Goal: Information Seeking & Learning: Learn about a topic

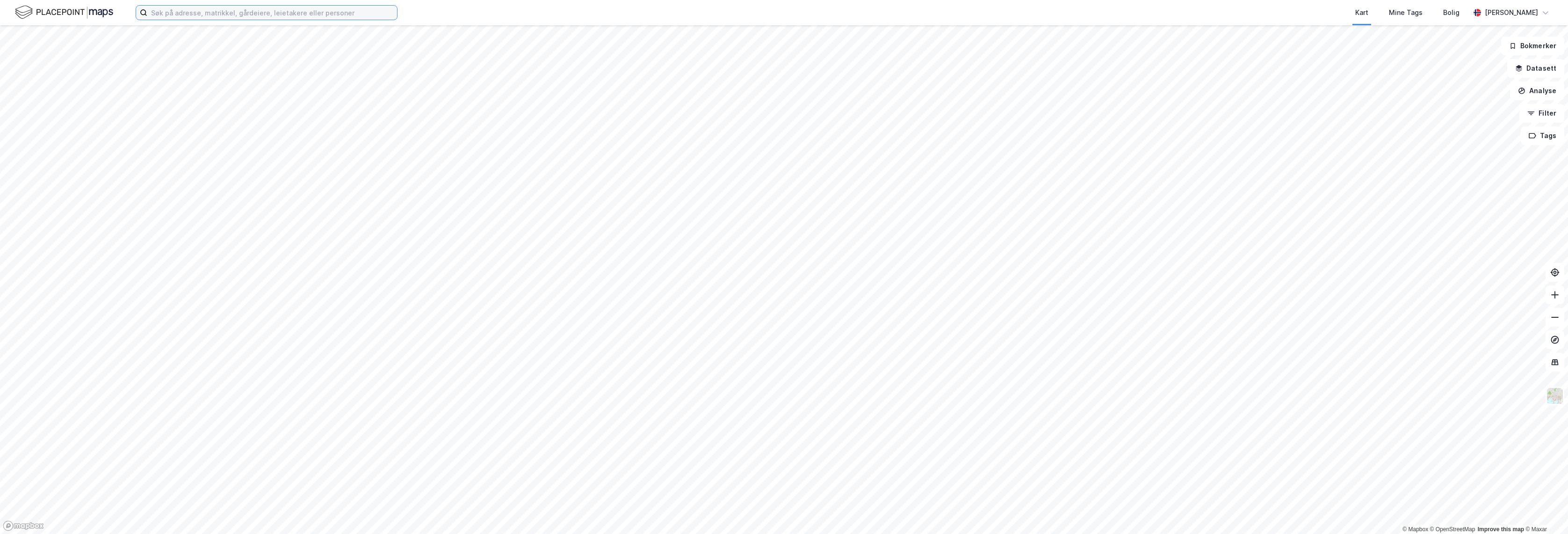
click at [387, 9] on input at bounding box center [272, 13] width 250 height 14
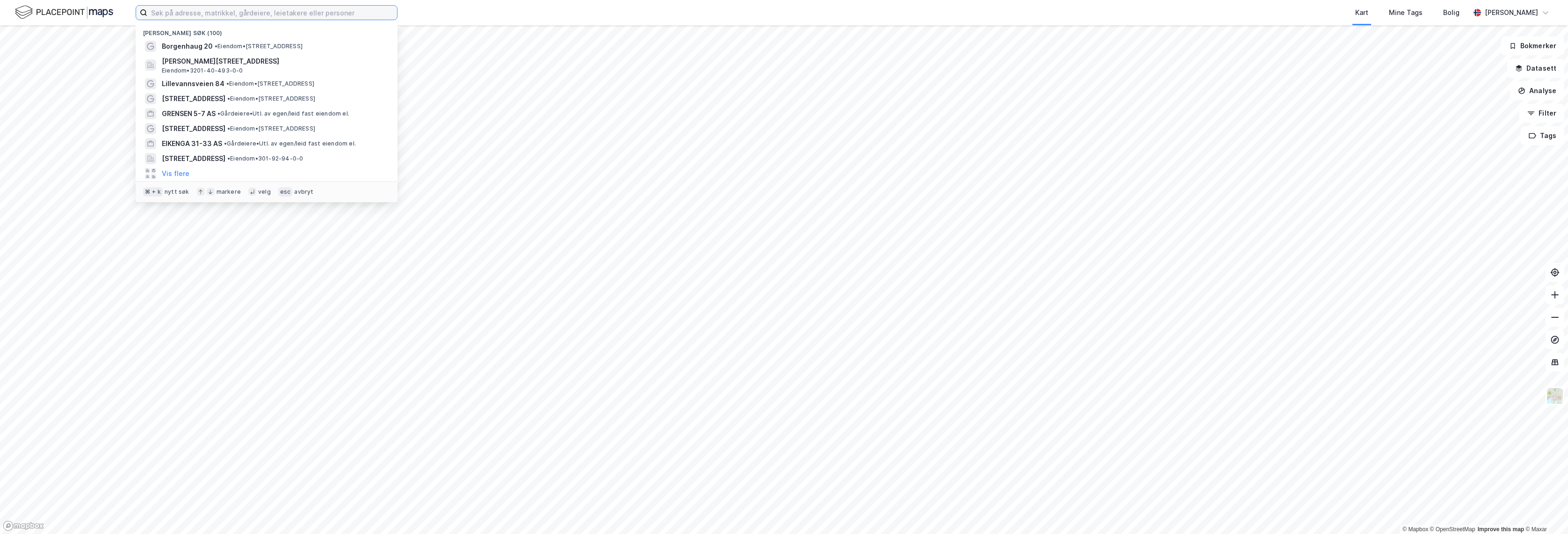
paste input "[URL][DOMAIN_NAME]"
type input "[URL][DOMAIN_NAME]"
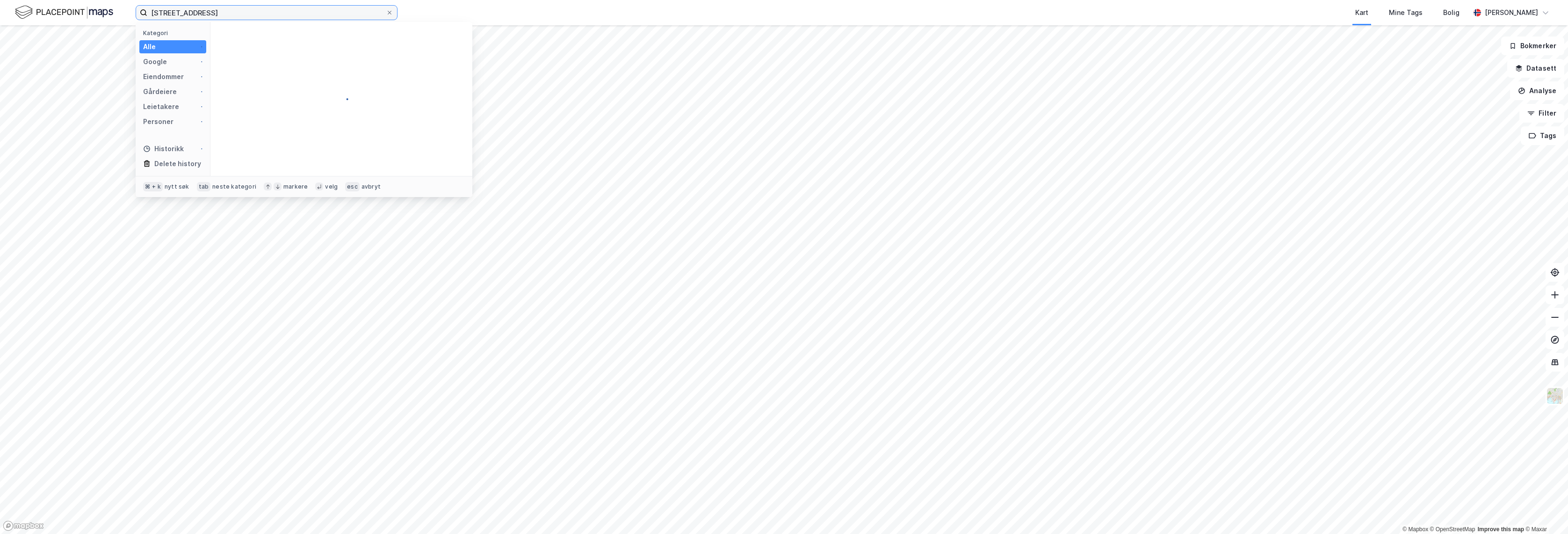
type input "[STREET_ADDRESS]"
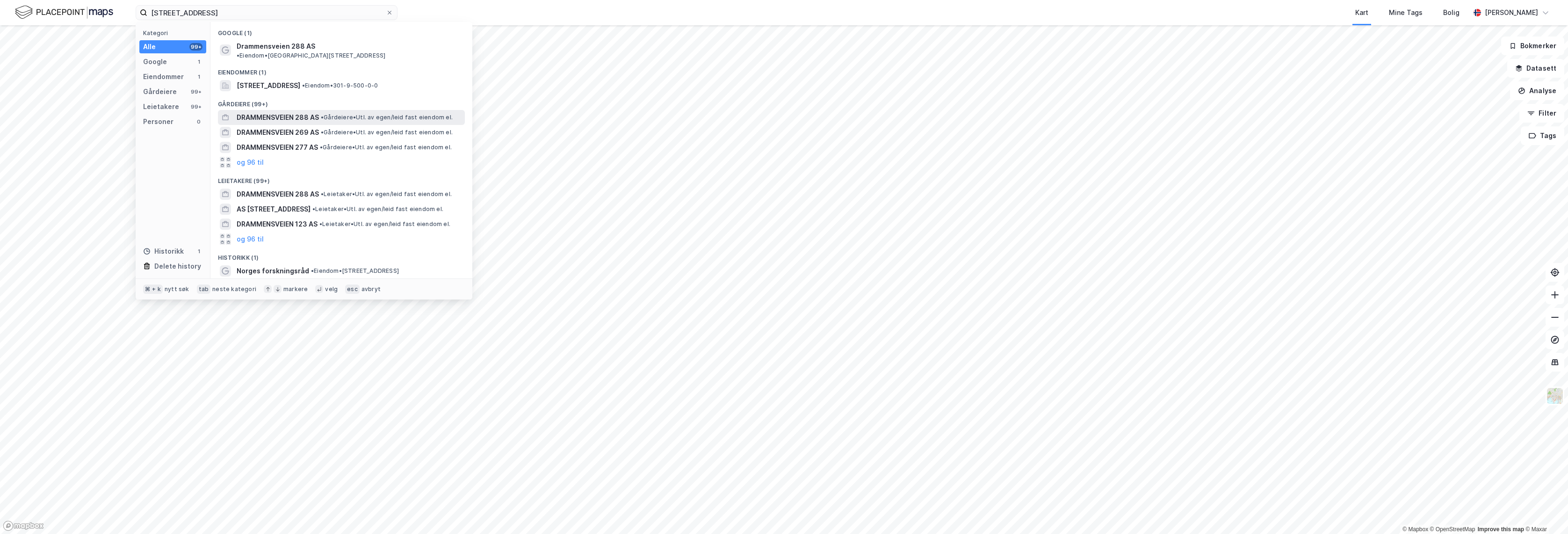
click at [309, 112] on span "DRAMMENSVEIEN 288 AS" at bounding box center [277, 118] width 83 height 12
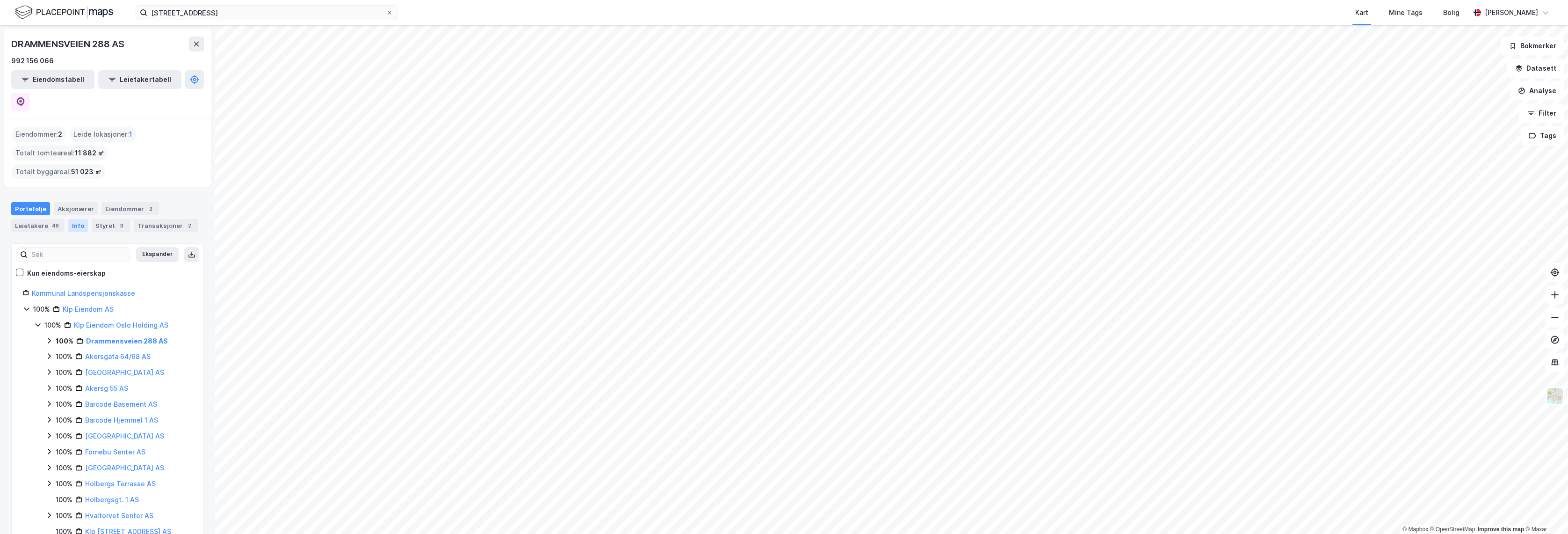
click at [70, 219] on div "Info" at bounding box center [78, 225] width 19 height 13
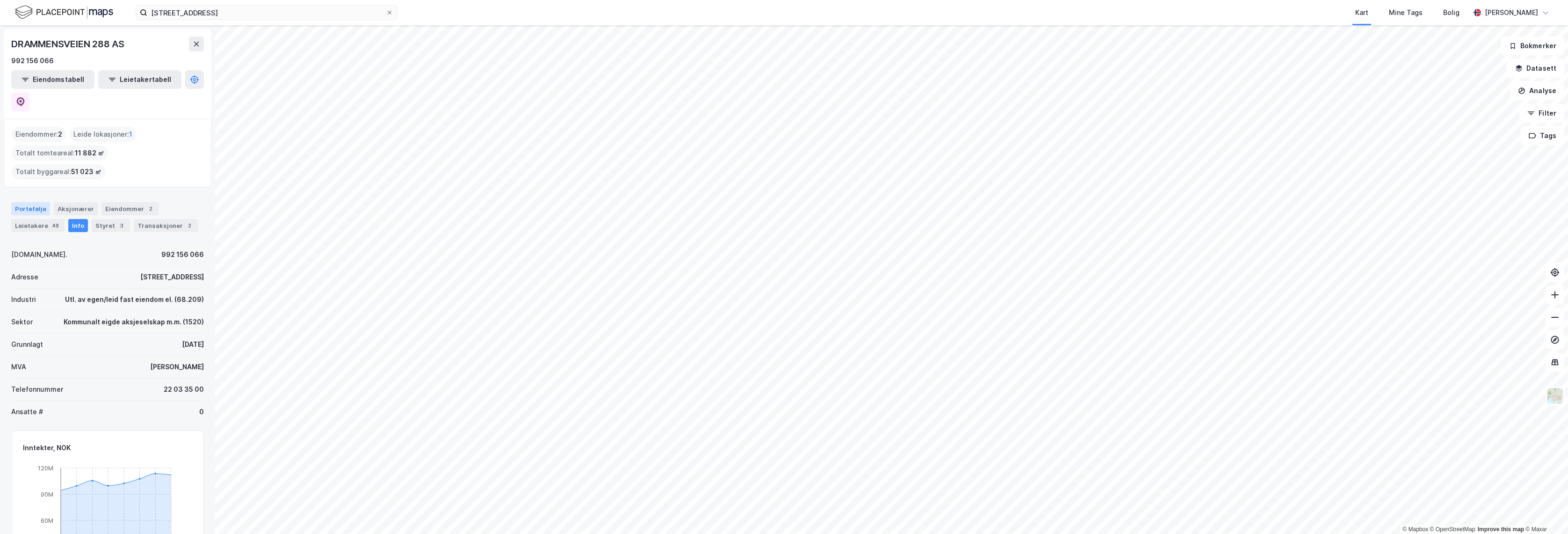
click at [37, 202] on div "Portefølje" at bounding box center [31, 208] width 39 height 13
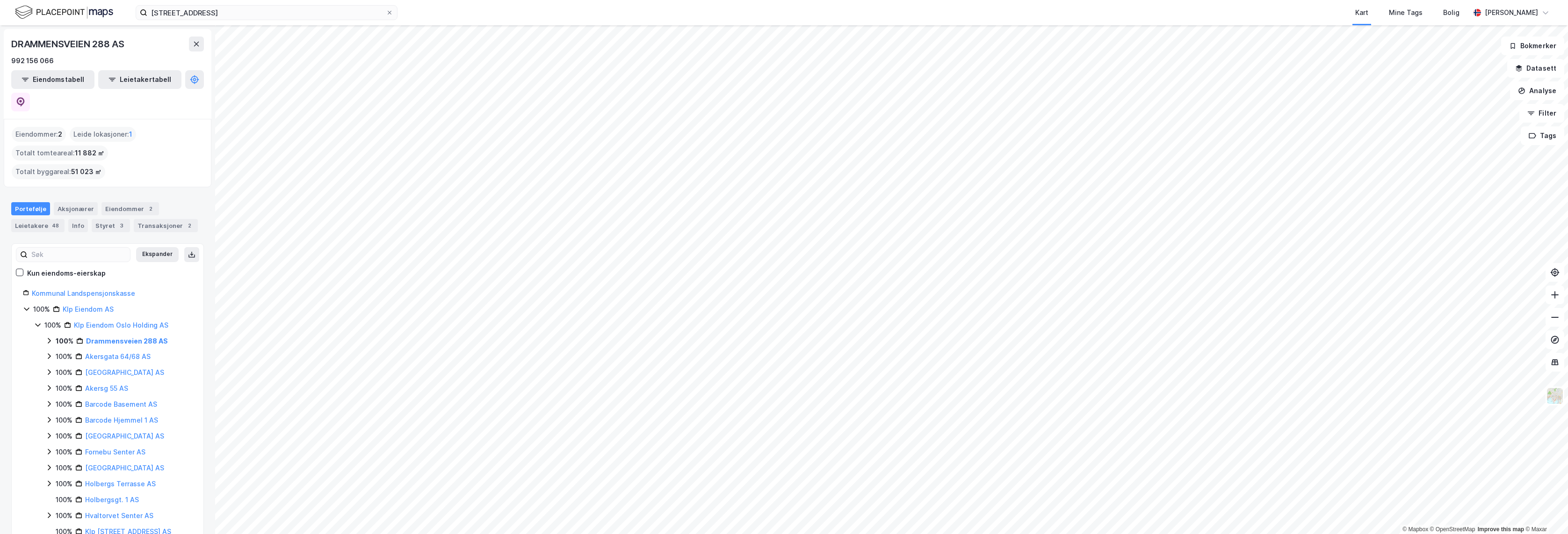
click at [26, 305] on icon at bounding box center [27, 309] width 8 height 8
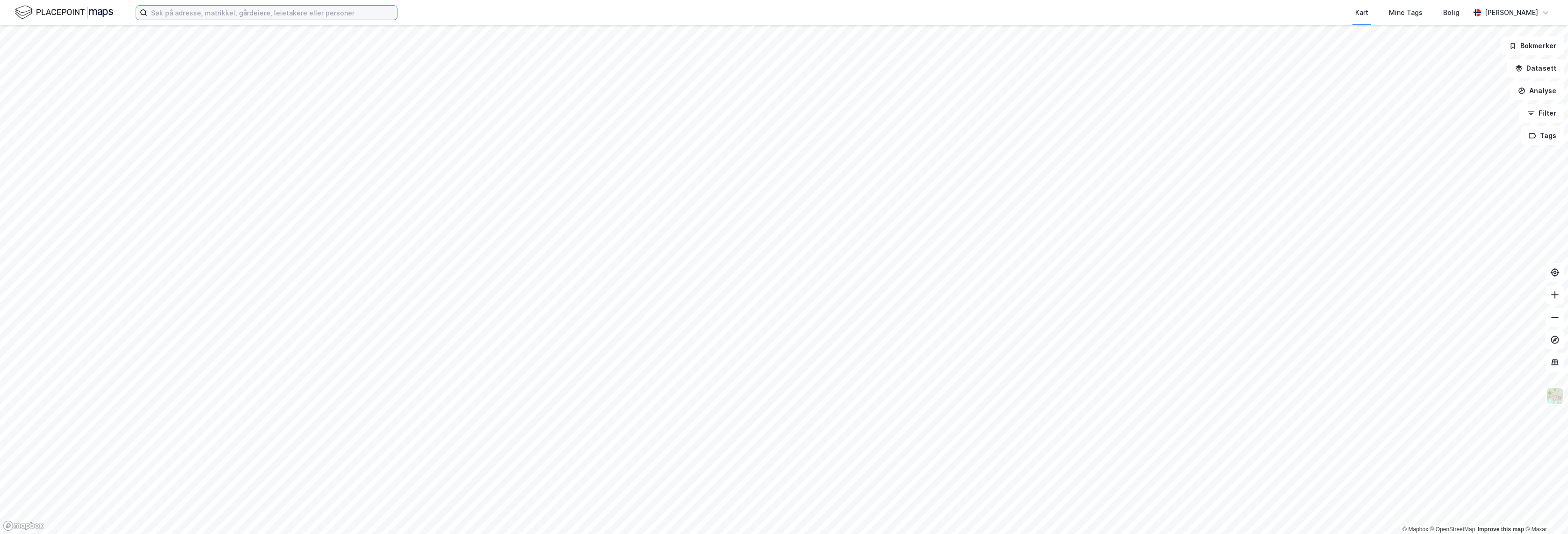
click at [330, 14] on input at bounding box center [272, 13] width 250 height 14
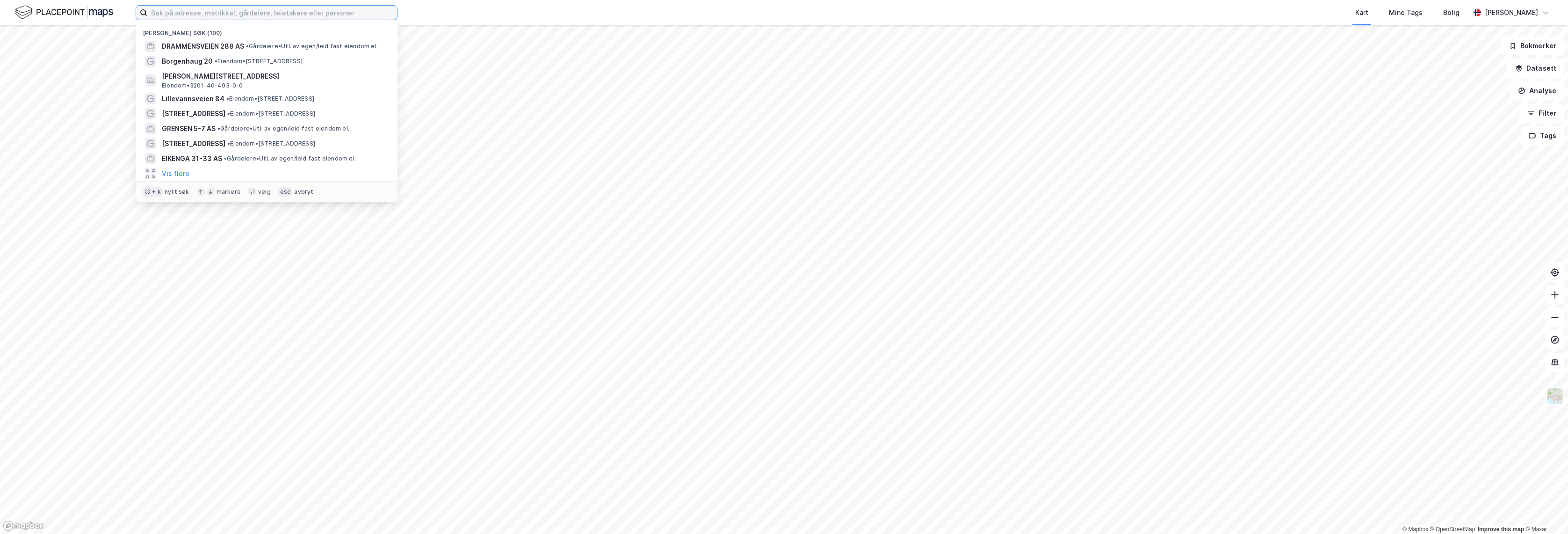
paste input "[STREET_ADDRESS]"
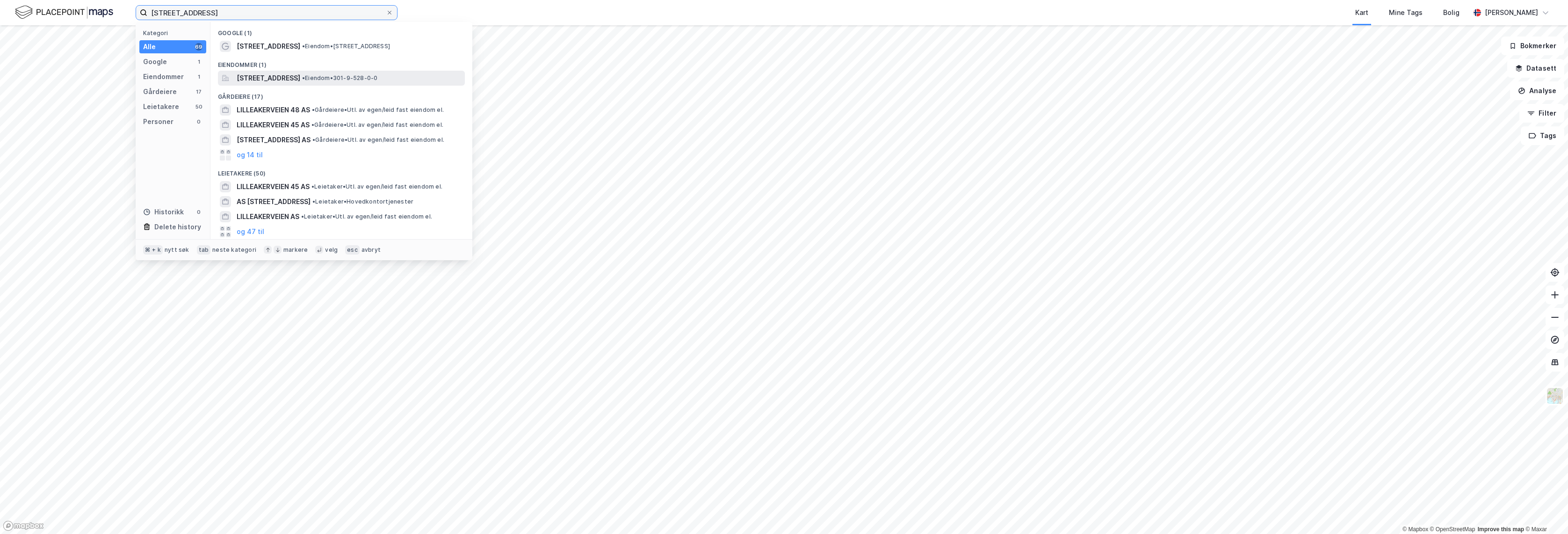
type input "[STREET_ADDRESS]"
click at [297, 81] on span "[STREET_ADDRESS]" at bounding box center [267, 79] width 63 height 12
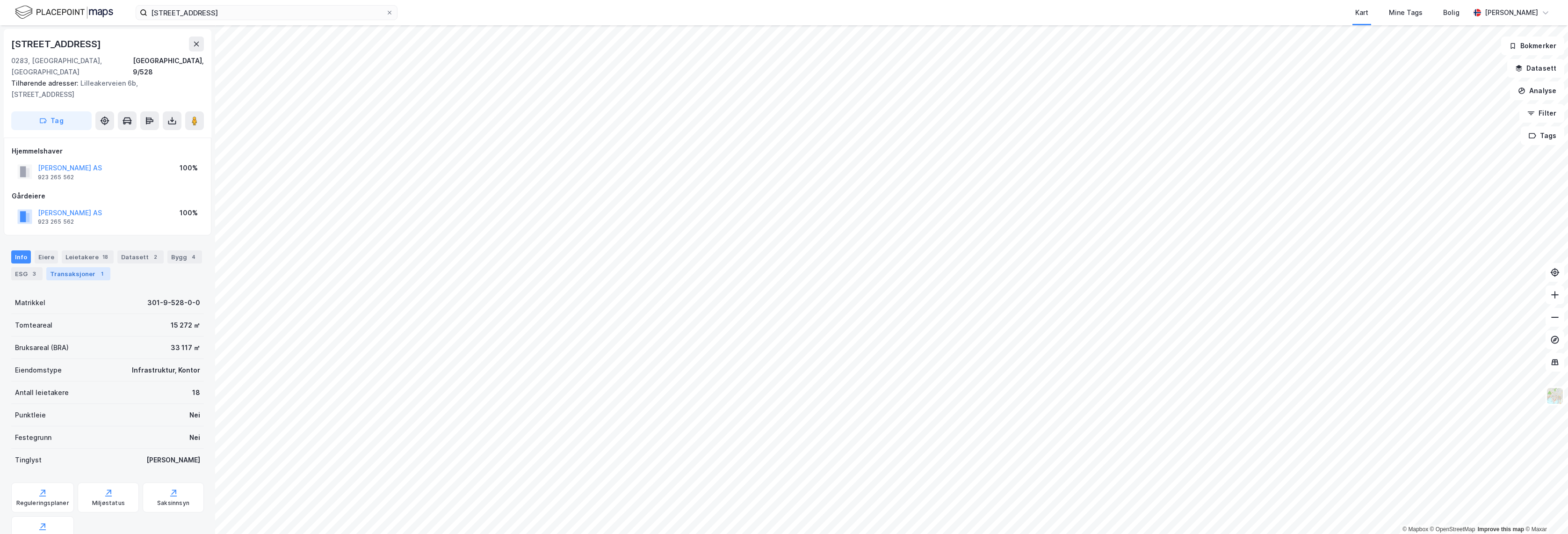
click at [58, 267] on div "Transaksjoner 1" at bounding box center [79, 273] width 64 height 13
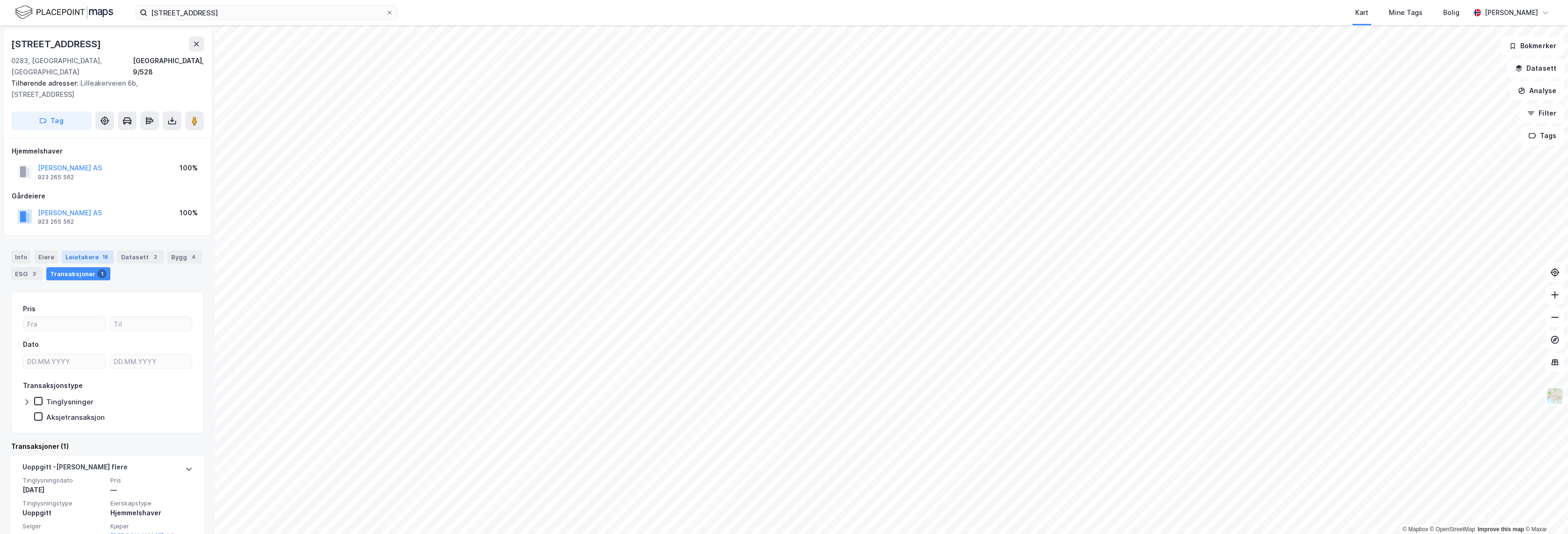
click at [71, 250] on div "Leietakere 18" at bounding box center [87, 256] width 52 height 13
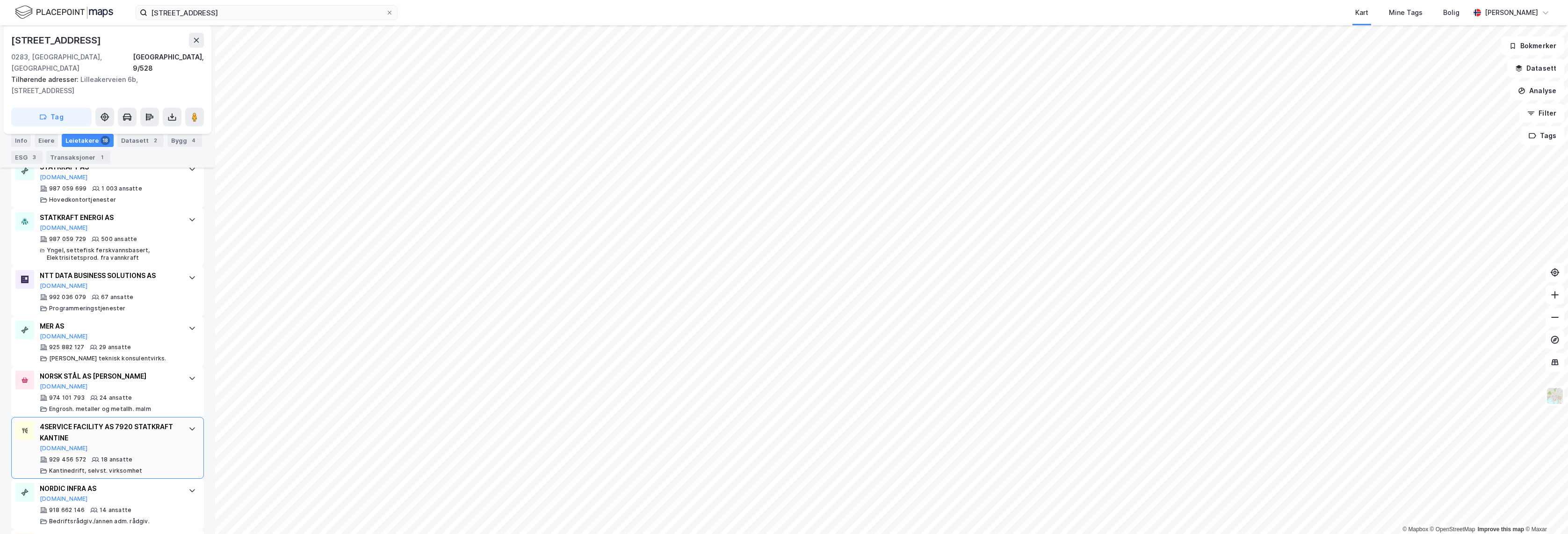
scroll to position [375, 0]
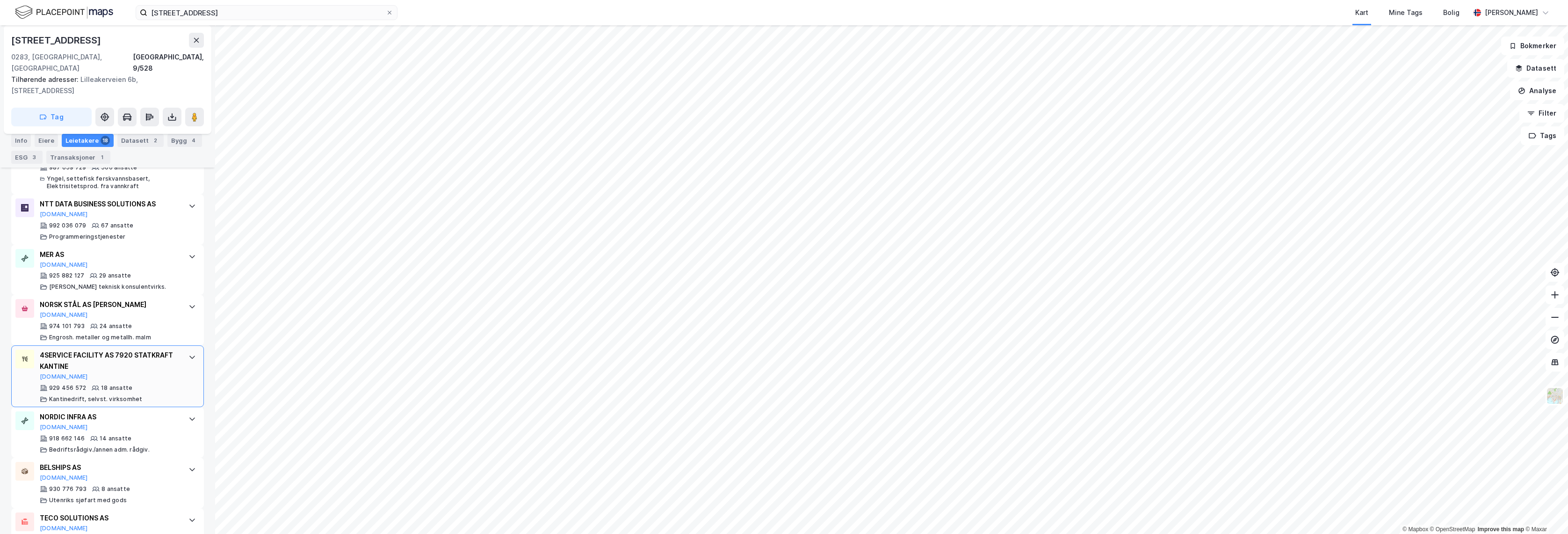
click at [168, 351] on div "4SERVICE FACILITY AS 7920 STATKRAFT KANTINE" at bounding box center [109, 360] width 139 height 22
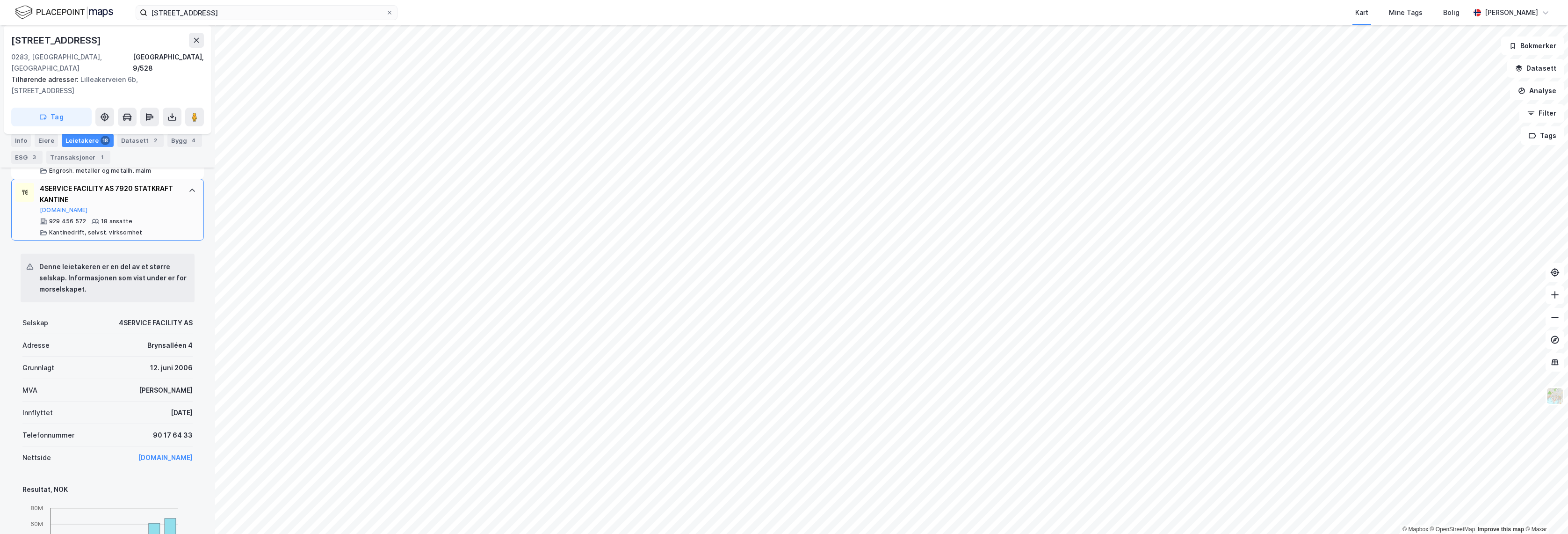
scroll to position [548, 0]
